Goal: Transaction & Acquisition: Purchase product/service

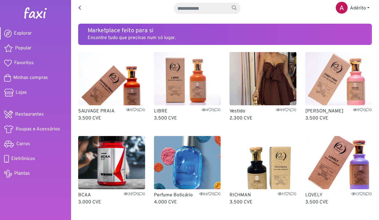
scroll to position [414, 0]
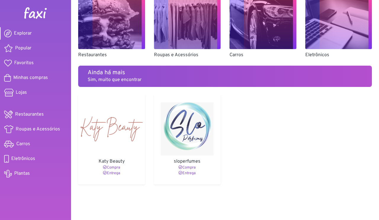
click at [40, 8] on img at bounding box center [36, 13] width 24 height 12
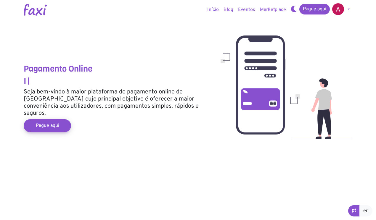
click at [217, 7] on link "Início" at bounding box center [213, 10] width 16 height 12
click at [46, 122] on link "Pague aqui" at bounding box center [47, 126] width 52 height 14
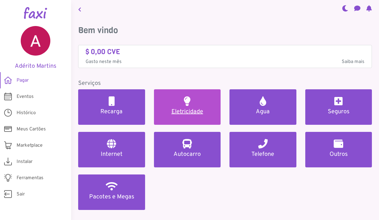
click at [174, 111] on h5 "Eletricidade" at bounding box center [187, 111] width 53 height 7
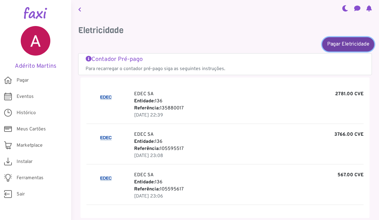
click at [339, 43] on link "Pagar Eletricidade" at bounding box center [348, 44] width 52 height 14
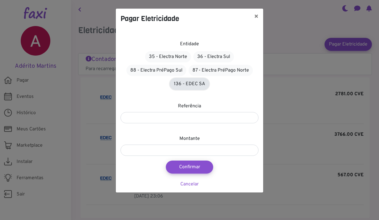
click at [196, 83] on link "136 - EDEC SA" at bounding box center [189, 83] width 39 height 11
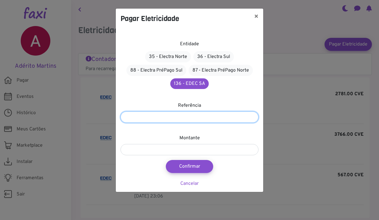
click at [181, 117] on input "number" at bounding box center [189, 117] width 138 height 11
paste input "*********"
type input "*********"
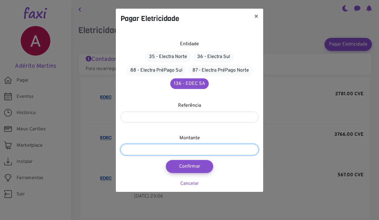
click at [170, 149] on input "number" at bounding box center [189, 149] width 138 height 11
type input "***"
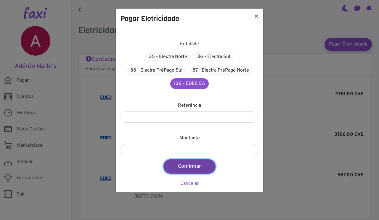
click at [186, 166] on button "Confirmar" at bounding box center [189, 167] width 52 height 14
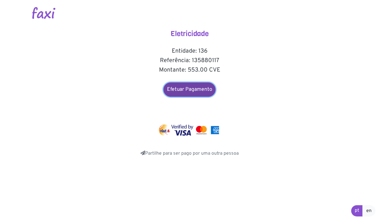
click at [198, 84] on link "Efetuar Pagamento" at bounding box center [189, 90] width 52 height 14
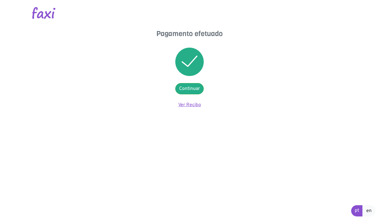
click at [193, 105] on link "Ver Recibo" at bounding box center [189, 105] width 23 height 6
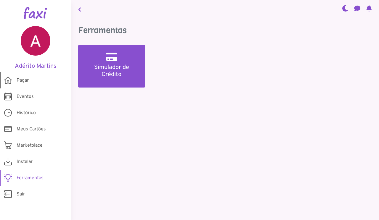
click at [29, 80] on span "Pagar" at bounding box center [23, 80] width 12 height 7
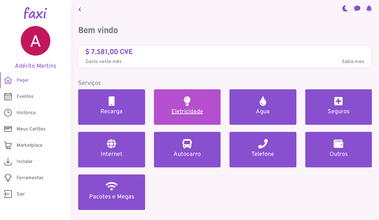
click at [181, 104] on link "Eletricidade" at bounding box center [187, 107] width 67 height 36
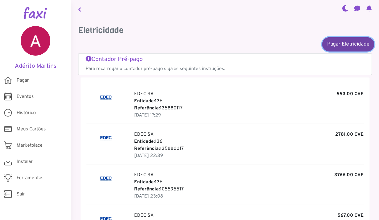
click at [333, 46] on link "Pagar Eletricidade" at bounding box center [348, 44] width 52 height 14
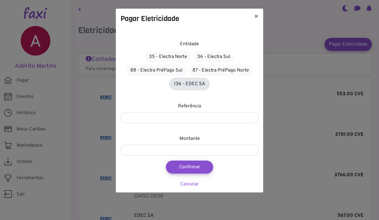
click at [196, 83] on link "136 - EDEC SA" at bounding box center [189, 83] width 39 height 11
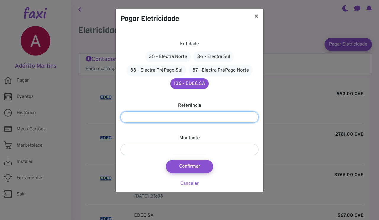
click at [194, 118] on input "number" at bounding box center [189, 117] width 138 height 11
click at [199, 121] on input "number" at bounding box center [189, 117] width 138 height 11
paste input "*********"
type input "*********"
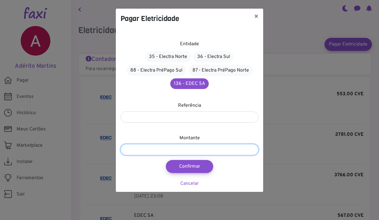
click at [187, 149] on input "number" at bounding box center [189, 149] width 138 height 11
type input "***"
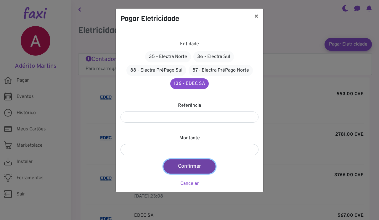
click at [196, 167] on button "Confirmar" at bounding box center [189, 167] width 52 height 14
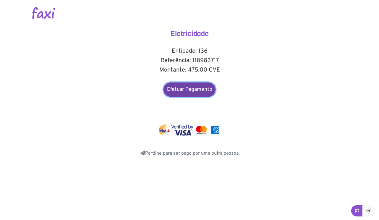
click at [201, 88] on link "Efetuar Pagamento" at bounding box center [189, 90] width 52 height 14
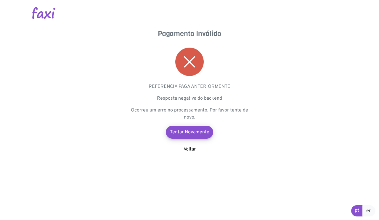
click at [186, 149] on link "Voltar" at bounding box center [189, 149] width 12 height 6
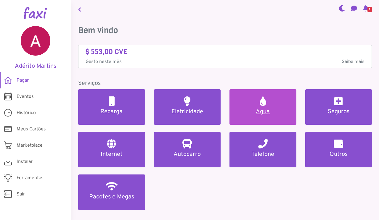
click at [260, 106] on link "Agua" at bounding box center [262, 107] width 67 height 36
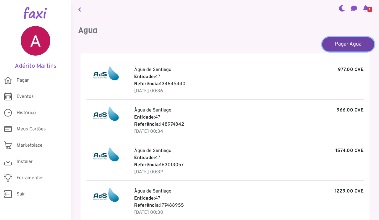
click at [334, 44] on link "Pagar Agua" at bounding box center [348, 44] width 52 height 14
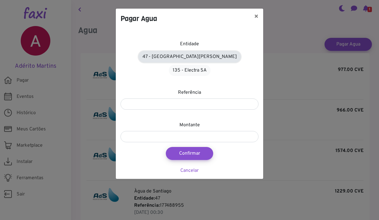
click at [169, 56] on link "47 - Àgua de Santiago" at bounding box center [189, 56] width 102 height 11
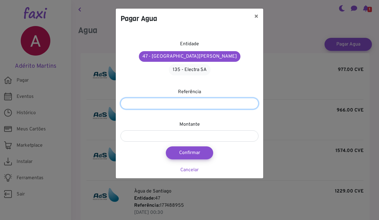
click at [166, 98] on input "number" at bounding box center [189, 103] width 138 height 11
paste input "*********"
type input "*********"
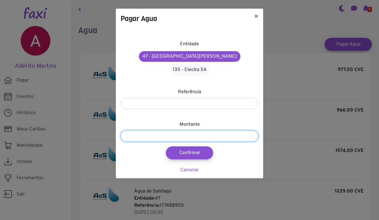
click at [162, 131] on input "number" at bounding box center [189, 136] width 138 height 11
type input "****"
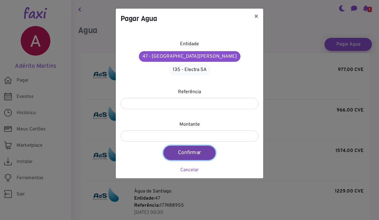
click at [189, 146] on button "Confirmar" at bounding box center [189, 153] width 52 height 14
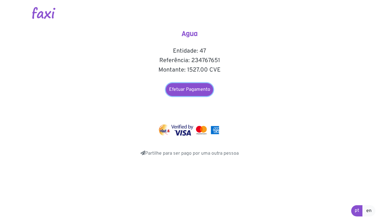
click at [203, 87] on link "Efetuar Pagamento" at bounding box center [189, 89] width 47 height 13
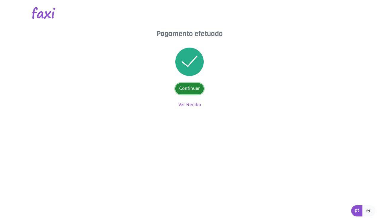
click at [193, 90] on link "Continuar" at bounding box center [189, 88] width 28 height 11
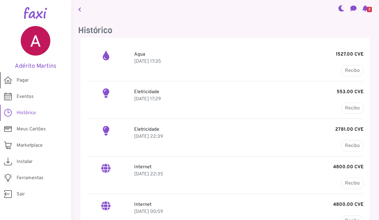
click at [20, 81] on span "Pagar" at bounding box center [23, 80] width 12 height 7
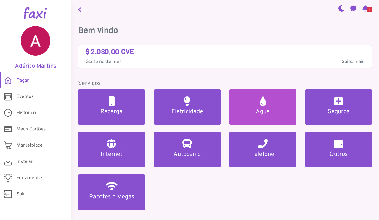
click at [260, 113] on h5 "Agua" at bounding box center [262, 111] width 53 height 7
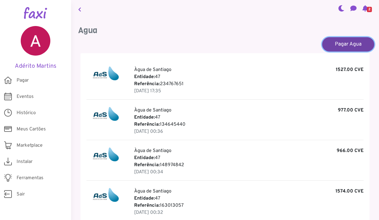
click at [343, 44] on link "Pagar Agua" at bounding box center [348, 44] width 52 height 14
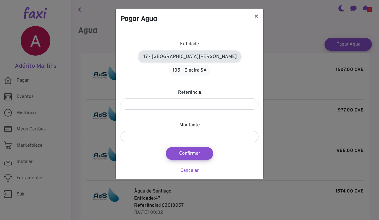
click at [168, 55] on link "47 - Àgua de Santiago" at bounding box center [189, 56] width 102 height 11
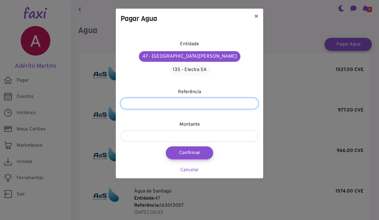
click at [168, 98] on input "number" at bounding box center [189, 103] width 138 height 11
paste input "*********"
type input "*********"
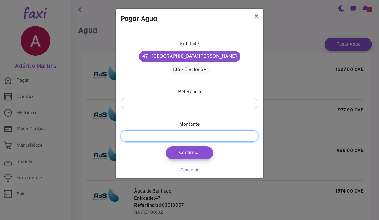
click at [153, 131] on input "number" at bounding box center [189, 136] width 138 height 11
type input "****"
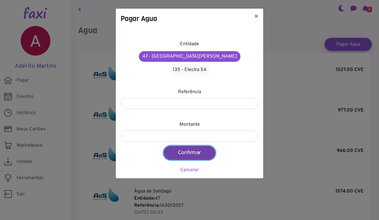
click at [194, 146] on button "Confirmar" at bounding box center [189, 153] width 52 height 14
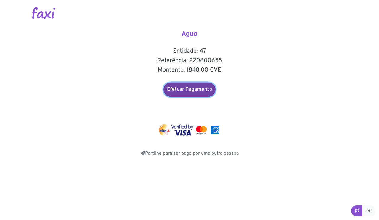
click at [183, 89] on link "Efetuar Pagamento" at bounding box center [189, 90] width 52 height 14
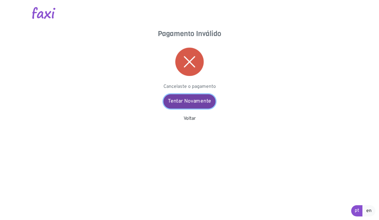
click at [193, 100] on link "Tentar Novamente" at bounding box center [189, 101] width 52 height 14
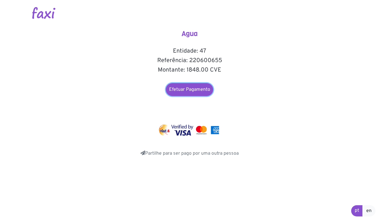
click at [197, 86] on link "Efetuar Pagamento" at bounding box center [189, 89] width 47 height 13
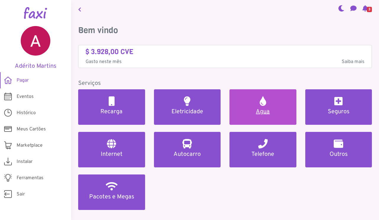
click at [255, 114] on h5 "Agua" at bounding box center [262, 111] width 53 height 7
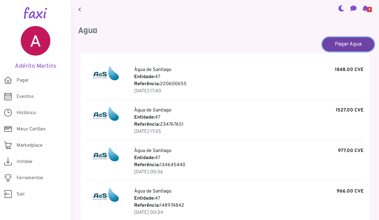
click at [331, 46] on link "Pagar Agua" at bounding box center [348, 44] width 52 height 14
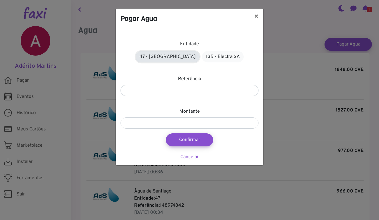
click at [172, 60] on link "47 - [GEOGRAPHIC_DATA]" at bounding box center [168, 56] width 64 height 11
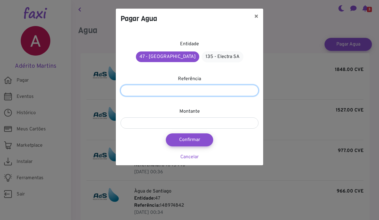
click at [182, 93] on input "number" at bounding box center [189, 90] width 138 height 11
drag, startPoint x: 164, startPoint y: 88, endPoint x: 87, endPoint y: 90, distance: 77.3
click at [87, 90] on div "Pagar Agua × Entidade 47 - [GEOGRAPHIC_DATA] 135 - Electra SA Referência Montan…" at bounding box center [189, 110] width 379 height 220
paste input "********"
click at [125, 92] on input "********" at bounding box center [189, 90] width 138 height 11
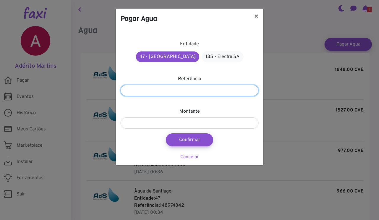
type input "*********"
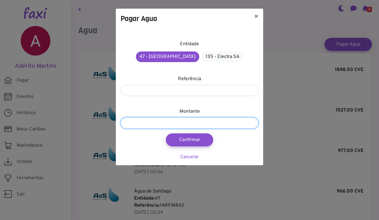
drag, startPoint x: 145, startPoint y: 120, endPoint x: 148, endPoint y: 119, distance: 3.0
click at [148, 119] on input "number" at bounding box center [189, 122] width 138 height 11
type input "***"
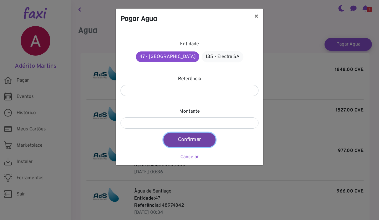
click at [191, 136] on button "Confirmar" at bounding box center [189, 140] width 52 height 14
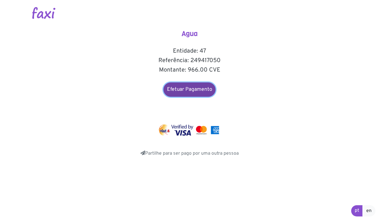
click at [200, 88] on link "Efetuar Pagamento" at bounding box center [189, 90] width 52 height 14
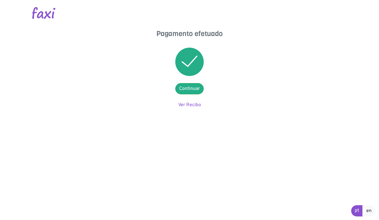
click at [46, 14] on img at bounding box center [43, 13] width 23 height 12
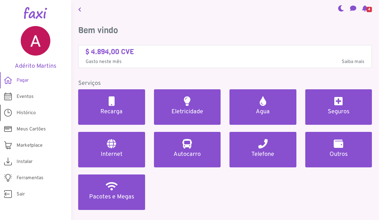
click at [22, 111] on span "Histórico" at bounding box center [26, 112] width 19 height 7
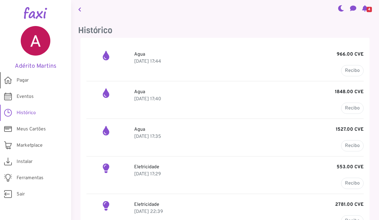
click at [33, 80] on link "Pagar" at bounding box center [35, 80] width 71 height 16
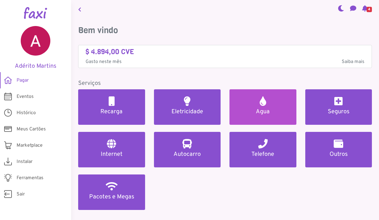
click at [268, 106] on link "Agua" at bounding box center [262, 107] width 67 height 36
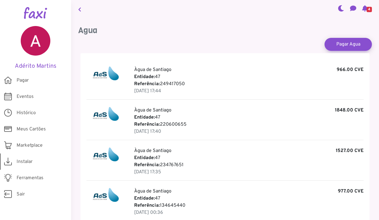
click at [20, 161] on span "Instalar" at bounding box center [25, 161] width 16 height 7
click at [27, 161] on span "Instalar" at bounding box center [25, 161] width 16 height 7
click at [29, 81] on span "Pagar" at bounding box center [23, 80] width 12 height 7
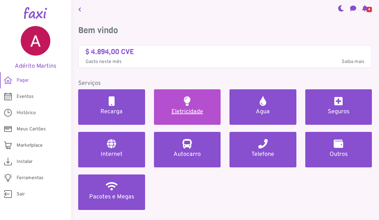
click at [171, 116] on link "Eletricidade" at bounding box center [187, 107] width 67 height 36
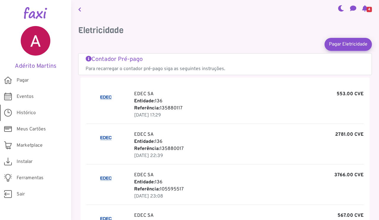
click at [20, 111] on span "Histórico" at bounding box center [26, 112] width 19 height 7
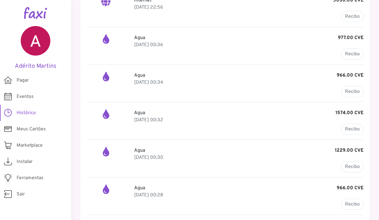
scroll to position [438, 0]
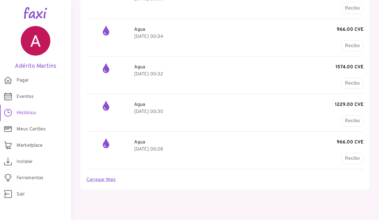
click at [110, 179] on link "Carregar Mais" at bounding box center [100, 180] width 29 height 6
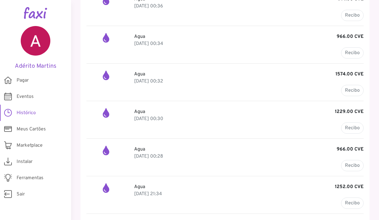
scroll to position [419, 0]
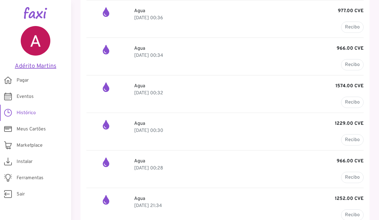
click at [27, 67] on h5 "Adérito Martins" at bounding box center [35, 66] width 53 height 7
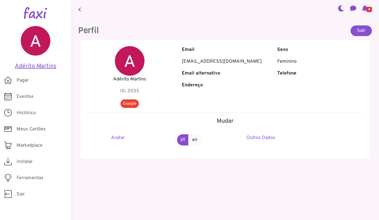
click at [35, 63] on h5 "Adérito Martins" at bounding box center [35, 66] width 53 height 7
click at [364, 7] on icon at bounding box center [365, 8] width 6 height 5
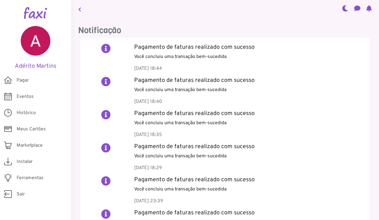
click at [77, 11] on link at bounding box center [80, 9] width 8 height 14
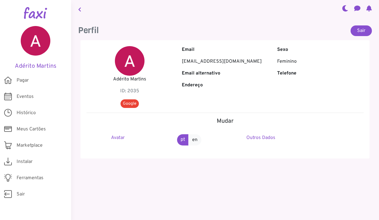
click at [82, 6] on link at bounding box center [80, 9] width 8 height 14
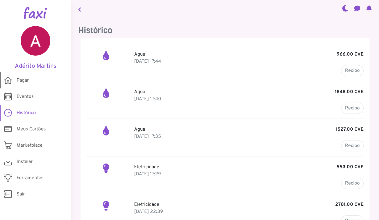
click at [29, 81] on span "Pagar" at bounding box center [23, 80] width 12 height 7
